Goal: Information Seeking & Learning: Learn about a topic

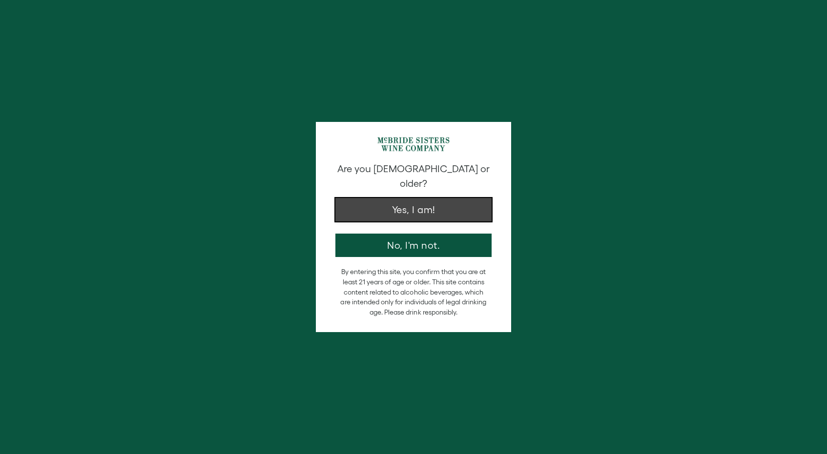
click at [388, 202] on button "Yes, I am!" at bounding box center [413, 209] width 156 height 23
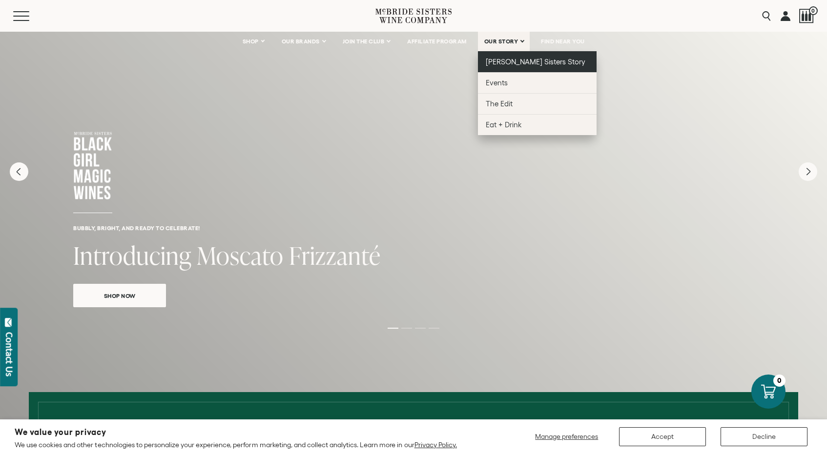
click at [508, 62] on span "[PERSON_NAME] Sisters Story" at bounding box center [536, 62] width 100 height 8
